Goal: Task Accomplishment & Management: Manage account settings

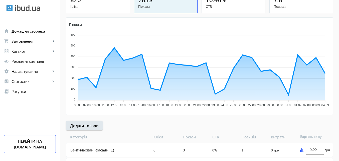
scroll to position [100, 0]
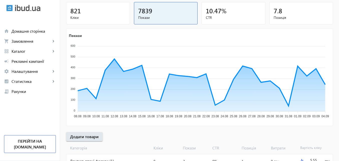
scroll to position [75, 0]
